Goal: Information Seeking & Learning: Learn about a topic

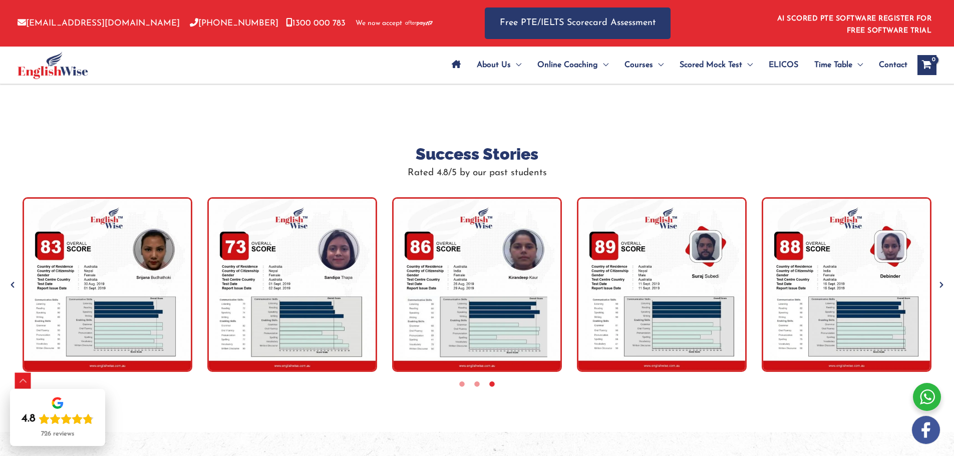
scroll to position [3078, 0]
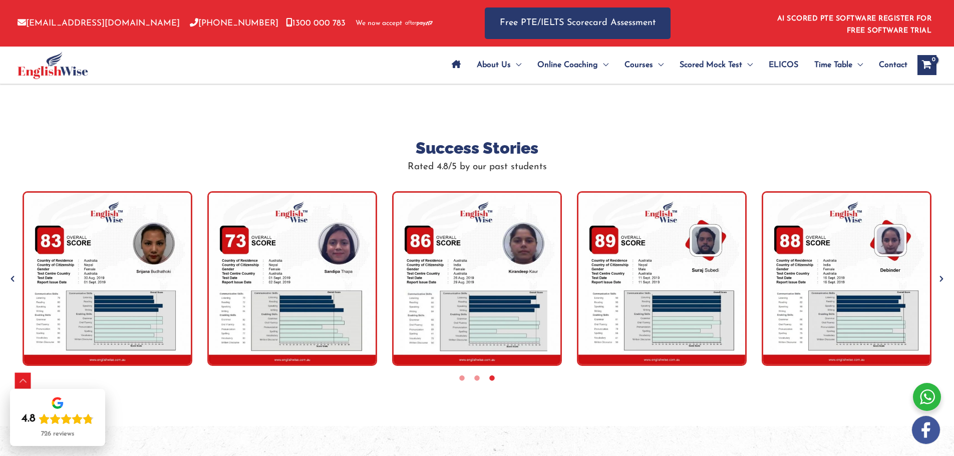
click at [938, 281] on icon "Next" at bounding box center [942, 279] width 10 height 10
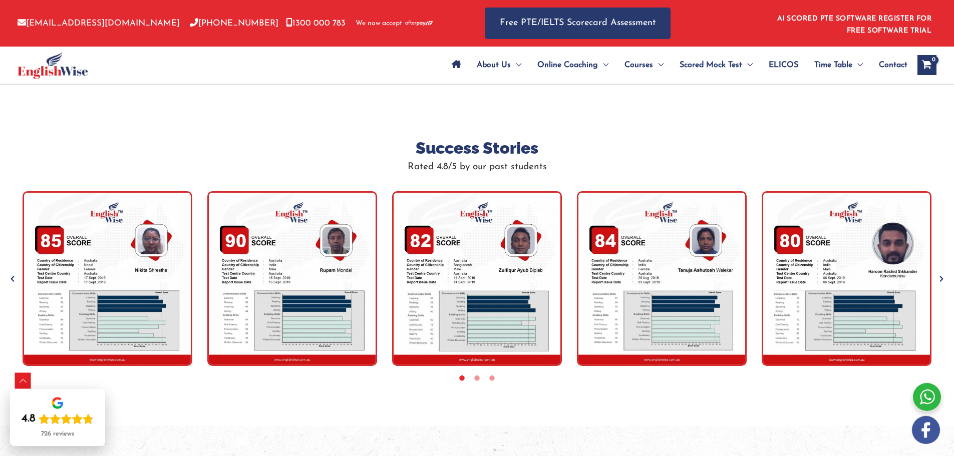
click at [942, 280] on icon "Next" at bounding box center [942, 279] width 10 height 10
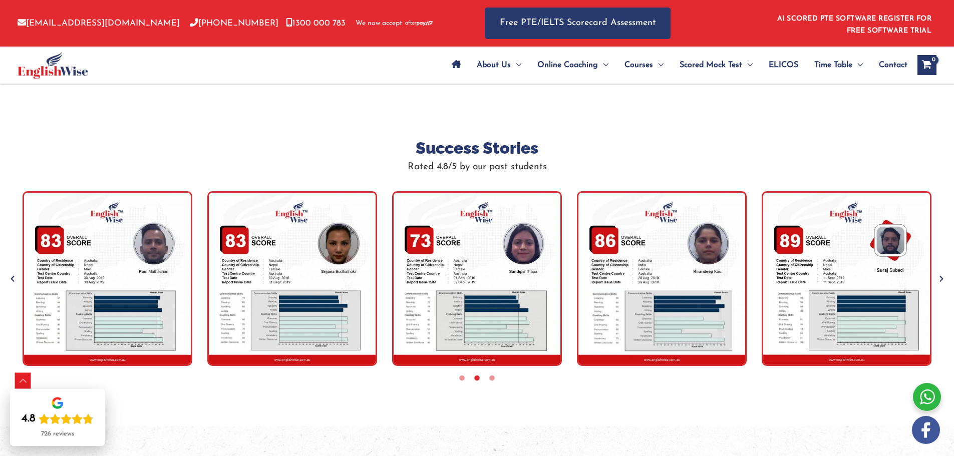
click at [942, 280] on icon "Next" at bounding box center [942, 279] width 10 height 10
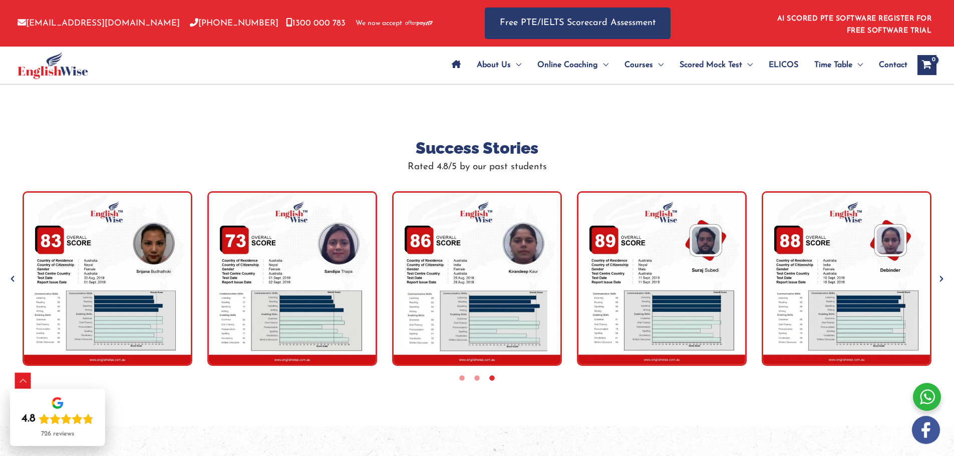
click at [942, 280] on icon "Next" at bounding box center [942, 279] width 10 height 10
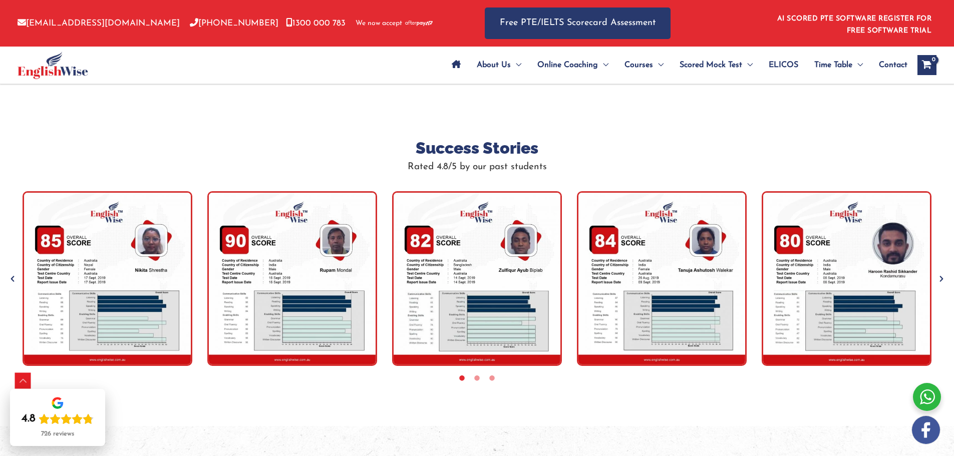
click at [942, 280] on icon "Next" at bounding box center [942, 279] width 10 height 10
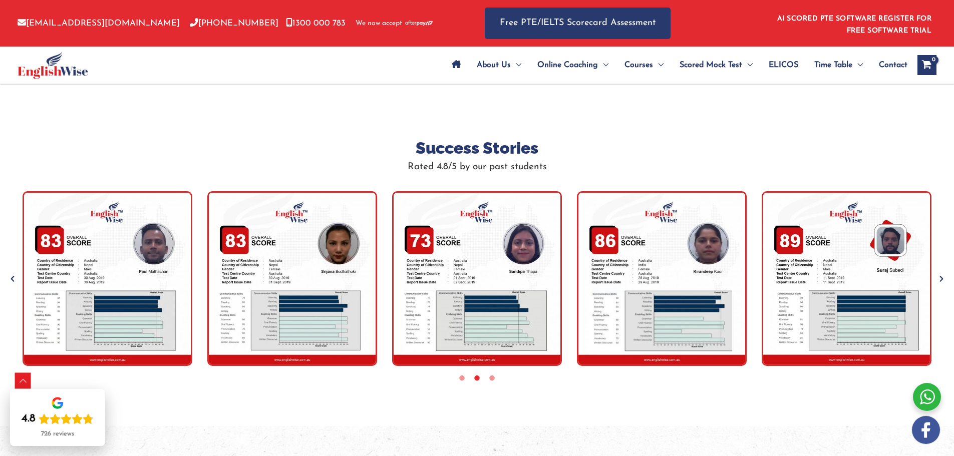
click at [942, 280] on icon "Next" at bounding box center [942, 279] width 10 height 10
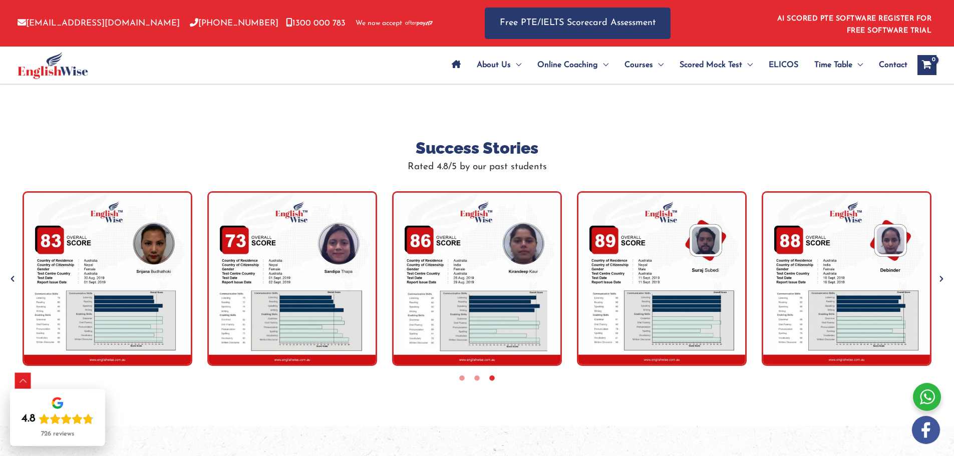
click at [942, 280] on icon "Next" at bounding box center [942, 279] width 10 height 10
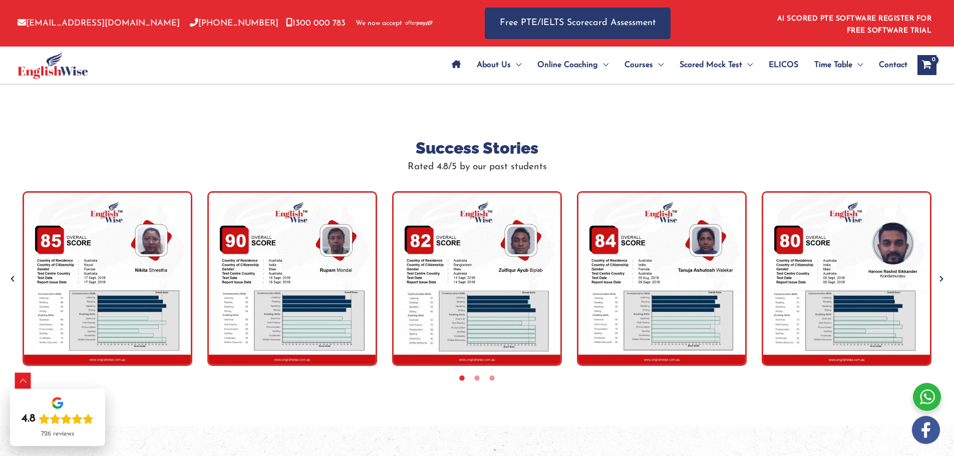
click at [942, 280] on icon "Next" at bounding box center [942, 279] width 10 height 10
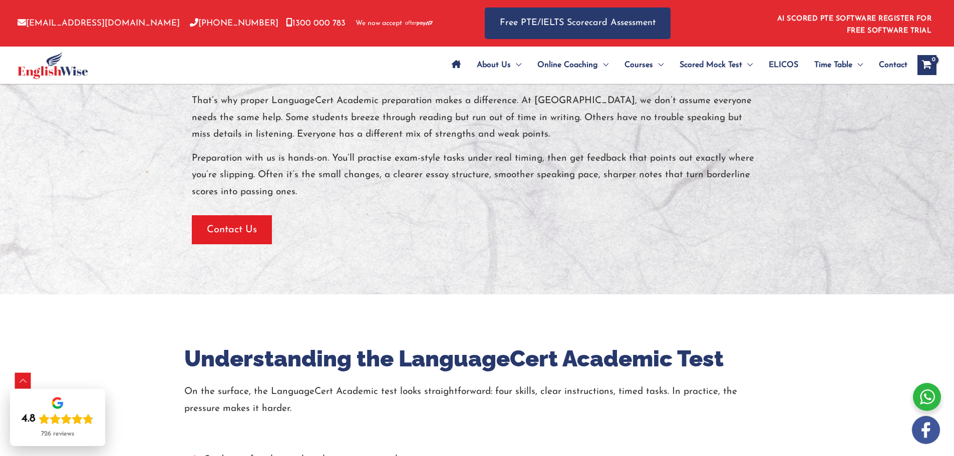
scroll to position [0, 0]
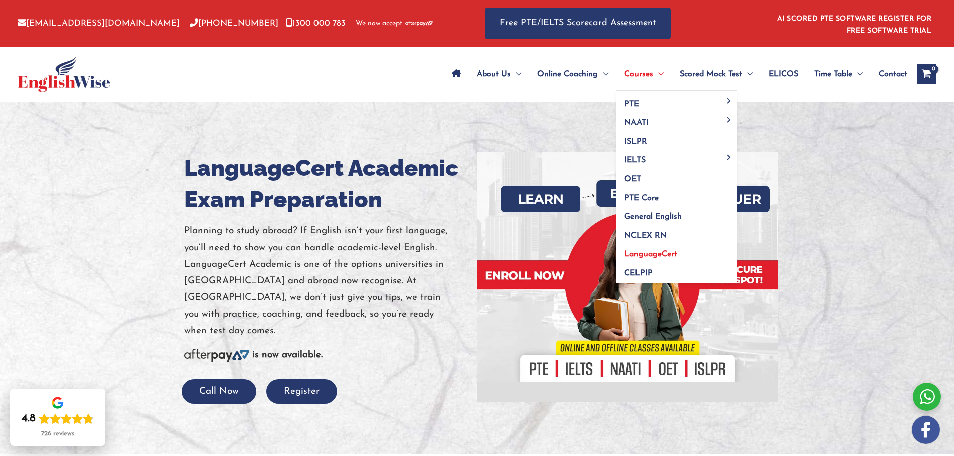
click at [653, 257] on span "LanguageCert" at bounding box center [651, 254] width 53 height 8
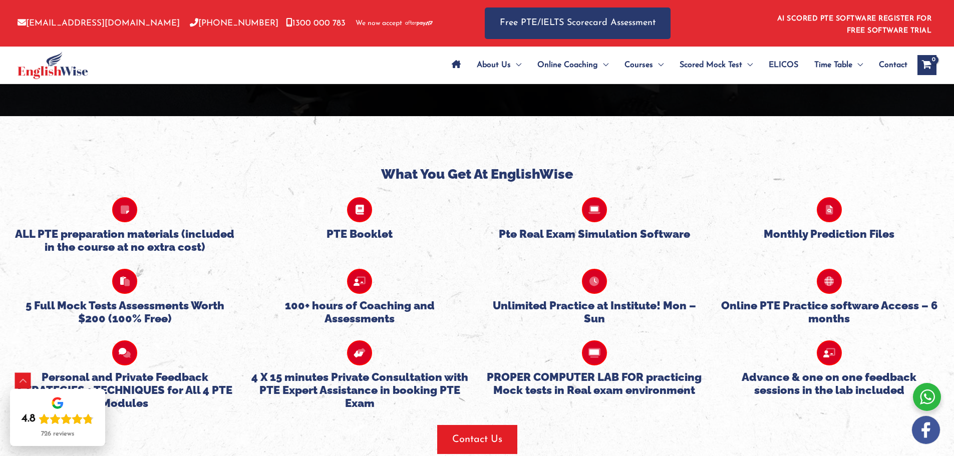
scroll to position [2306, 0]
